Goal: Task Accomplishment & Management: Use online tool/utility

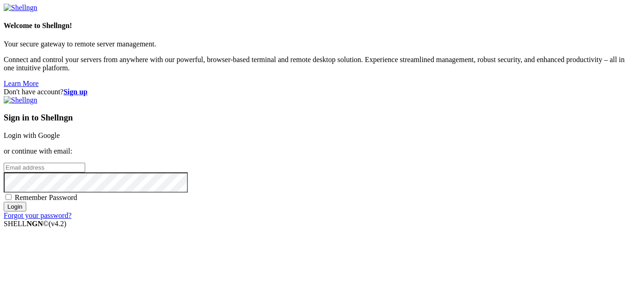
click at [60, 132] on link "Login with Google" at bounding box center [32, 136] width 56 height 8
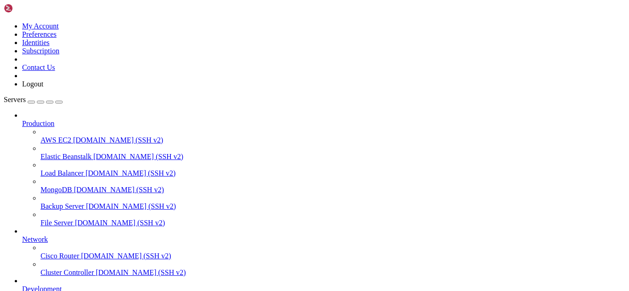
scroll to position [129, 0]
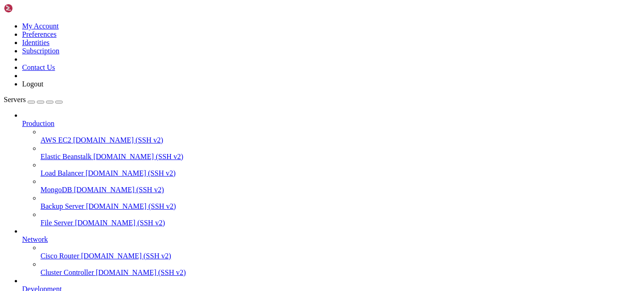
scroll to position [282, 0]
drag, startPoint x: 37, startPoint y: 742, endPoint x: 8, endPoint y: 665, distance: 81.9
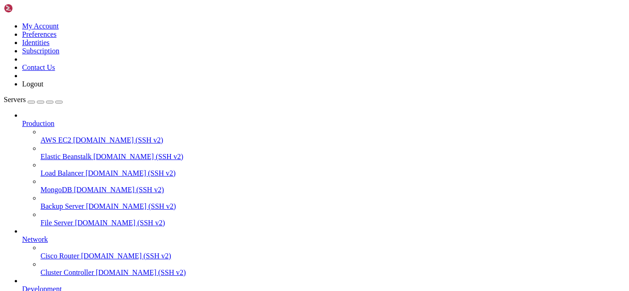
scroll to position [1979, 0]
drag, startPoint x: 133, startPoint y: 775, endPoint x: 121, endPoint y: 764, distance: 16.7
drag, startPoint x: 199, startPoint y: 817, endPoint x: 47, endPoint y: 714, distance: 183.4
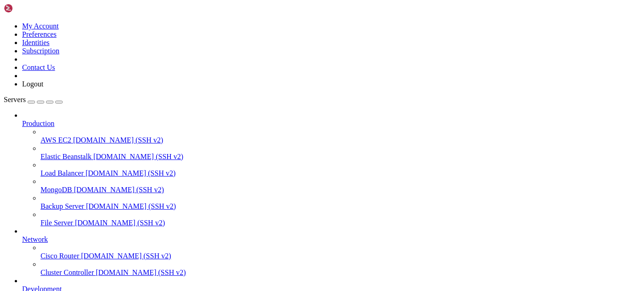
drag, startPoint x: 74, startPoint y: 769, endPoint x: 8, endPoint y: 632, distance: 152.5
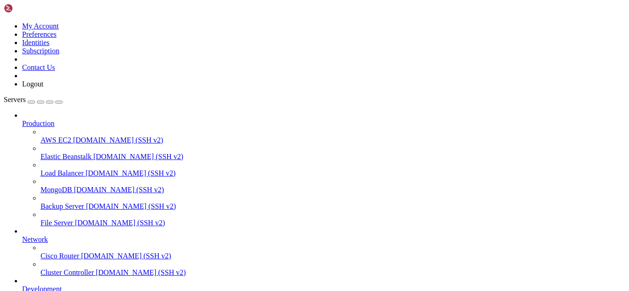
scroll to position [2819, 0]
drag, startPoint x: 125, startPoint y: 762, endPoint x: 7, endPoint y: 653, distance: 160.8
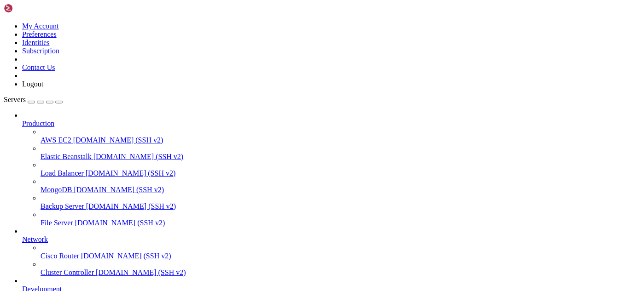
scroll to position [10099, 0]
